Goal: Navigation & Orientation: Find specific page/section

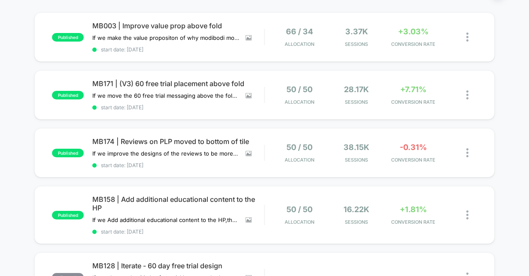
scroll to position [43, 0]
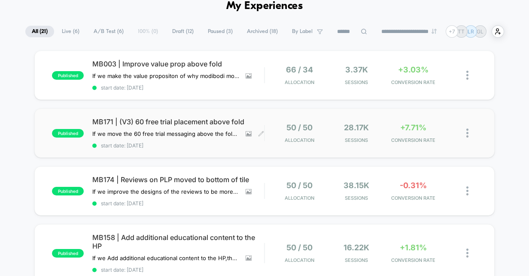
click at [209, 118] on span "MB171 | (V3) 60 free trial placement above fold" at bounding box center [178, 122] width 172 height 9
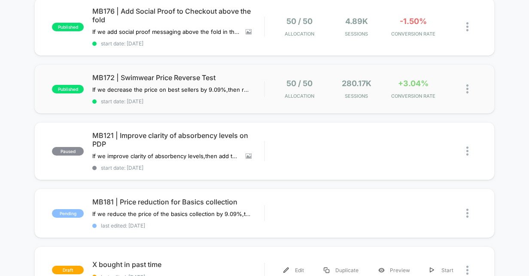
scroll to position [429, 0]
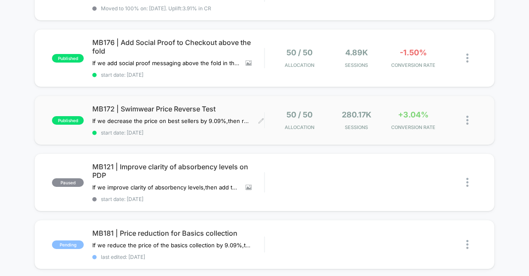
click at [180, 105] on span "MB172 | Swimwear Price Reverse Test" at bounding box center [178, 109] width 172 height 9
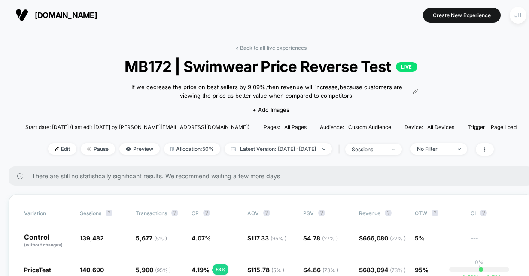
click at [47, 12] on span "[DOMAIN_NAME]" at bounding box center [66, 15] width 62 height 9
